Goal: Transaction & Acquisition: Purchase product/service

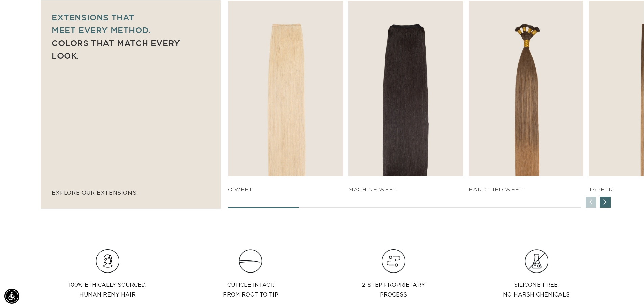
scroll to position [0, 596]
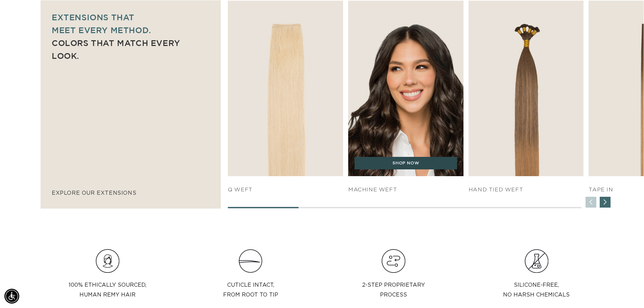
click at [408, 161] on link "SHOP NOW" at bounding box center [405, 163] width 102 height 13
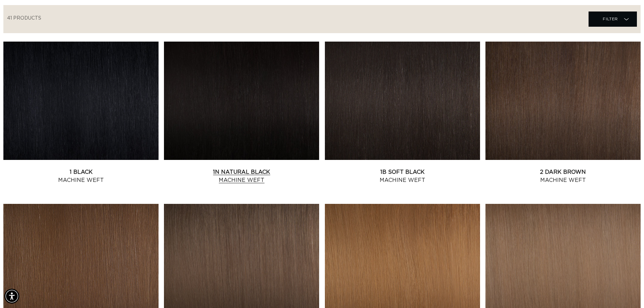
scroll to position [0, 596]
click at [398, 173] on link "1B Soft Black Machine Weft" at bounding box center [402, 176] width 155 height 16
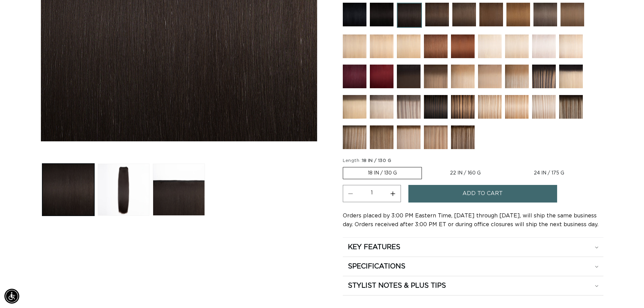
click at [471, 172] on label "22 IN / 160 G Variant sold out or unavailable" at bounding box center [465, 172] width 80 height 11
click at [425, 166] on input "22 IN / 160 G Variant sold out or unavailable" at bounding box center [425, 166] width 0 height 0
radio input "true"
click at [462, 194] on button "Add to cart" at bounding box center [482, 193] width 149 height 17
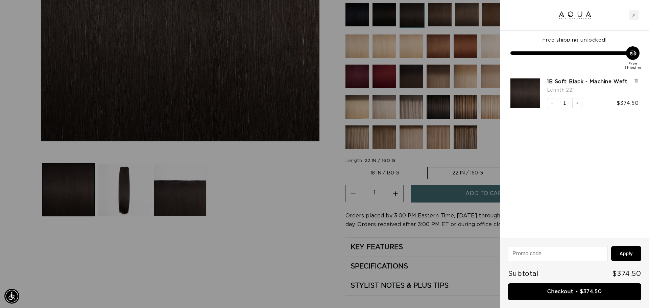
scroll to position [0, 601]
click at [579, 292] on link "Checkout • $374.50" at bounding box center [574, 291] width 133 height 17
